Goal: Task Accomplishment & Management: Use online tool/utility

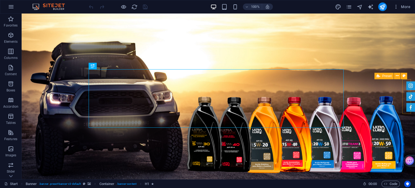
click at [385, 76] on span "Preset" at bounding box center [387, 75] width 9 height 3
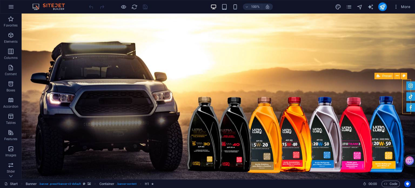
click at [385, 76] on span "Preset" at bounding box center [387, 75] width 9 height 3
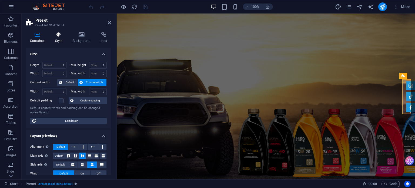
click at [63, 39] on h4 "Style" at bounding box center [60, 37] width 18 height 11
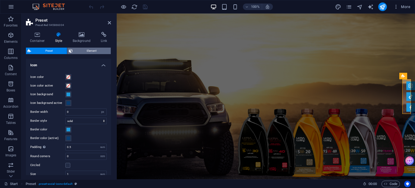
click at [78, 52] on span "Element" at bounding box center [91, 51] width 35 height 6
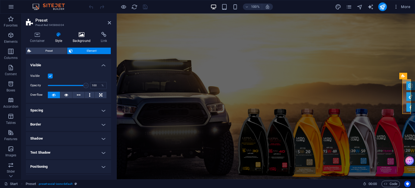
click at [78, 34] on icon at bounding box center [82, 34] width 26 height 5
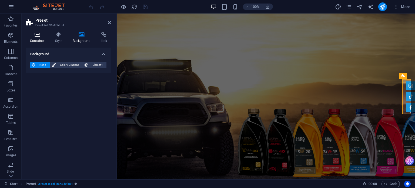
click at [37, 32] on icon at bounding box center [37, 34] width 23 height 5
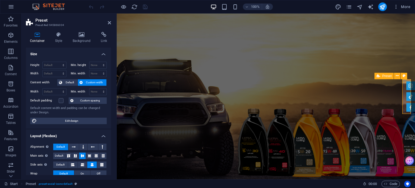
click at [407, 88] on div at bounding box center [411, 96] width 9 height 30
click at [375, 77] on span "Icon" at bounding box center [375, 75] width 6 height 3
select select "xMidYMid"
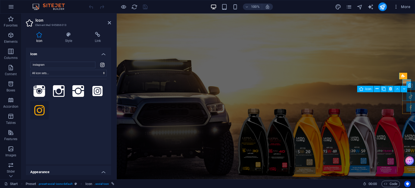
click at [410, 90] on div "Icon" at bounding box center [385, 89] width 54 height 7
click at [410, 91] on div "Icon" at bounding box center [385, 89] width 54 height 7
click at [380, 87] on button at bounding box center [377, 89] width 6 height 6
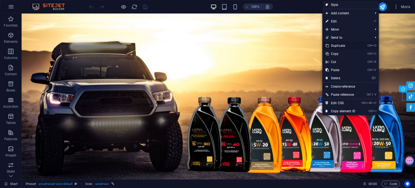
click at [342, 44] on link "Ctrl D Duplicate" at bounding box center [341, 46] width 36 height 8
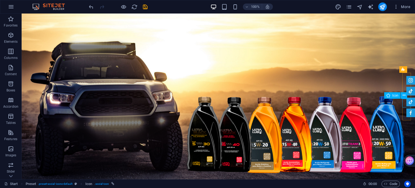
click at [408, 104] on figure at bounding box center [411, 102] width 9 height 9
select select "xMidYMid"
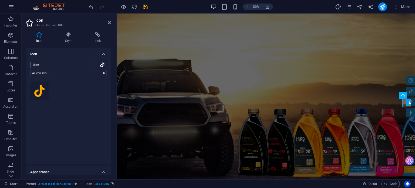
click at [90, 64] on input "tiktok" at bounding box center [62, 65] width 65 height 6
drag, startPoint x: 84, startPoint y: 64, endPoint x: 0, endPoint y: 61, distance: 84.4
click at [0, 61] on section "Favorites Elements Columns Content Boxes Accordion Tables Features Images Slide…" at bounding box center [207, 97] width 415 height 166
type input "T"
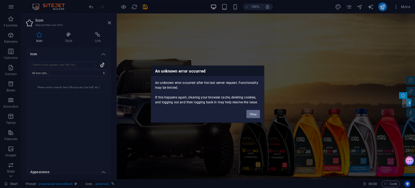
click at [256, 115] on button "Okay" at bounding box center [254, 114] width 14 height 8
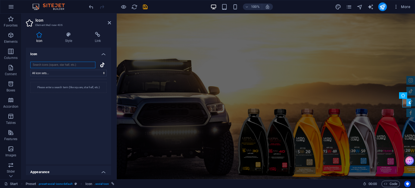
click at [56, 65] on input "search" at bounding box center [62, 65] width 65 height 6
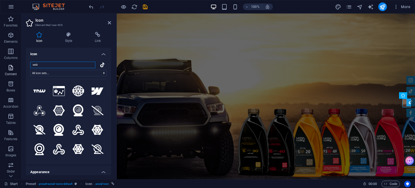
drag, startPoint x: 55, startPoint y: 64, endPoint x: 0, endPoint y: 64, distance: 55.2
click at [0, 64] on section "Favorites Elements Columns Content Boxes Accordion Tables Features Images Slide…" at bounding box center [207, 97] width 415 height 166
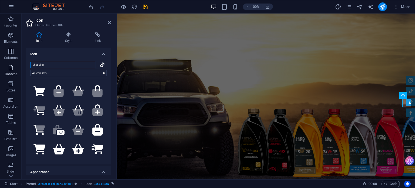
type input "shopping"
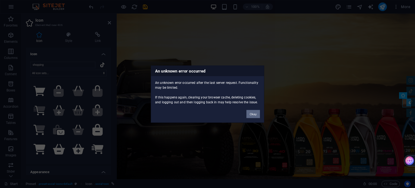
click at [254, 114] on button "Okay" at bounding box center [254, 114] width 14 height 8
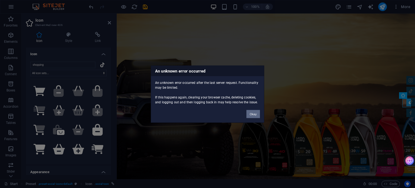
click at [253, 114] on button "Okay" at bounding box center [254, 114] width 14 height 8
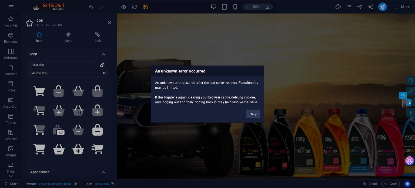
click at [247, 70] on h3 "An unknown error occurred" at bounding box center [207, 71] width 113 height 10
click at [256, 114] on button "Okay" at bounding box center [254, 114] width 14 height 8
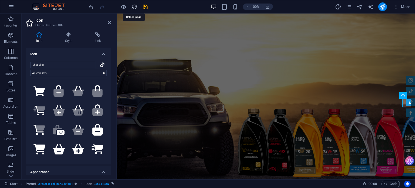
click at [134, 6] on icon "reload" at bounding box center [134, 7] width 6 height 6
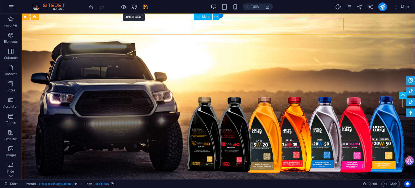
click at [134, 7] on icon "reload" at bounding box center [134, 7] width 6 height 6
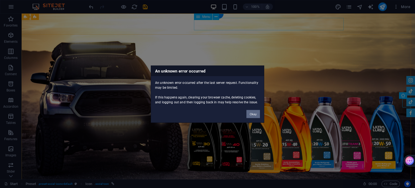
click at [250, 114] on button "Okay" at bounding box center [254, 114] width 14 height 8
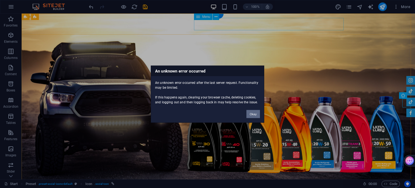
click at [249, 118] on button "Okay" at bounding box center [254, 114] width 14 height 8
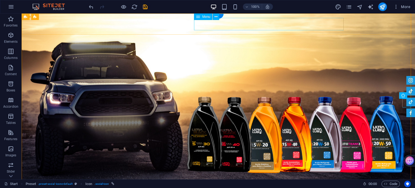
click at [54, 7] on img at bounding box center [51, 7] width 41 height 6
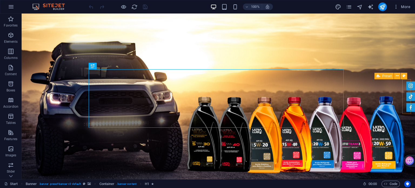
click at [408, 104] on div at bounding box center [411, 96] width 9 height 30
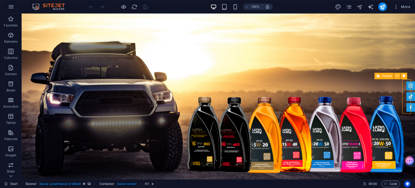
click at [408, 104] on div at bounding box center [411, 96] width 9 height 30
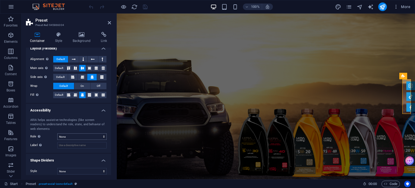
scroll to position [91, 0]
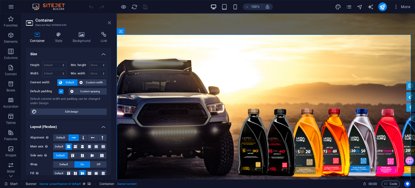
drag, startPoint x: 110, startPoint y: 21, endPoint x: 90, endPoint y: 15, distance: 21.6
click at [110, 21] on icon at bounding box center [109, 23] width 3 height 4
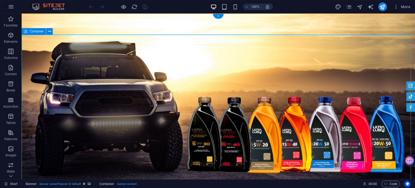
drag, startPoint x: 322, startPoint y: 2, endPoint x: 308, endPoint y: 21, distance: 23.8
